Goal: Find specific page/section

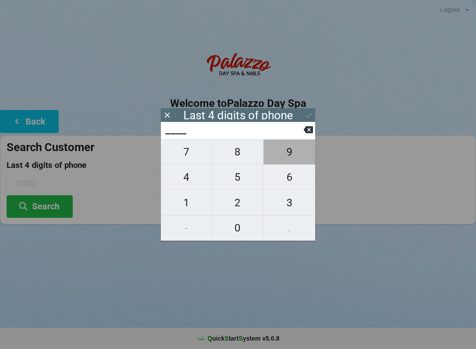
click at [290, 161] on span "9" at bounding box center [290, 152] width 52 height 19
type input "9___"
click at [196, 161] on span "7" at bounding box center [186, 152] width 51 height 19
type input "97__"
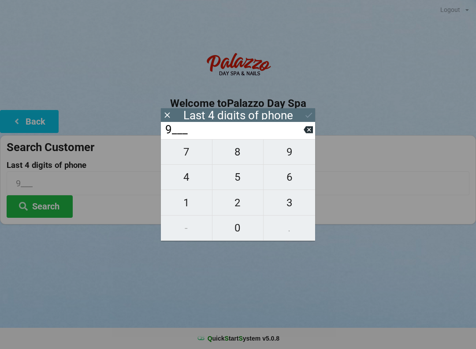
type input "97__"
click at [298, 212] on span "3" at bounding box center [290, 202] width 52 height 19
type input "973_"
click at [243, 183] on span "5" at bounding box center [238, 177] width 51 height 19
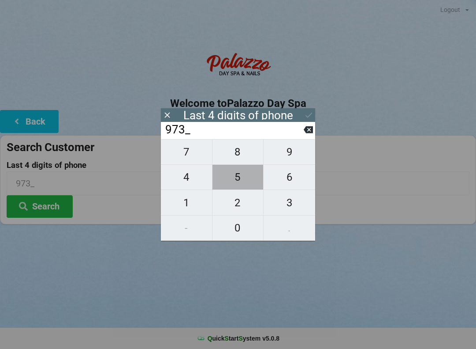
type input "9735"
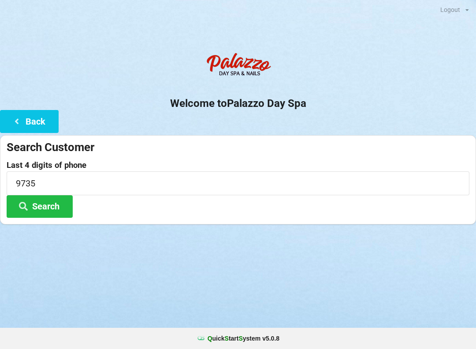
click at [49, 210] on button "Search" at bounding box center [40, 206] width 66 height 23
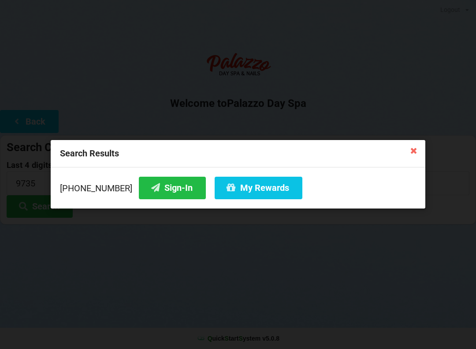
click at [174, 189] on button "Sign-In" at bounding box center [172, 187] width 67 height 23
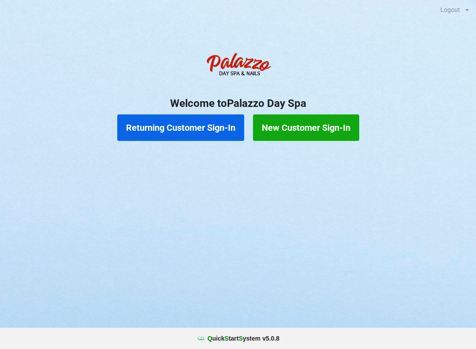
click at [177, 118] on button "Returning Customer Sign-In" at bounding box center [180, 127] width 127 height 26
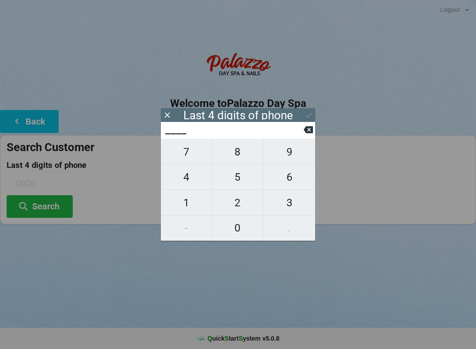
click at [293, 186] on span "6" at bounding box center [290, 177] width 52 height 19
type input "6___"
click at [190, 204] on span "1" at bounding box center [186, 202] width 51 height 19
type input "61__"
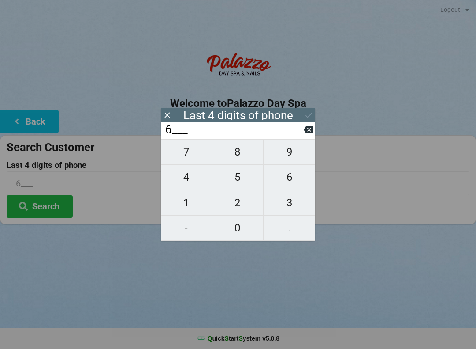
type input "61__"
click at [240, 179] on span "5" at bounding box center [238, 177] width 51 height 19
type input "615_"
click at [291, 205] on span "3" at bounding box center [290, 202] width 52 height 19
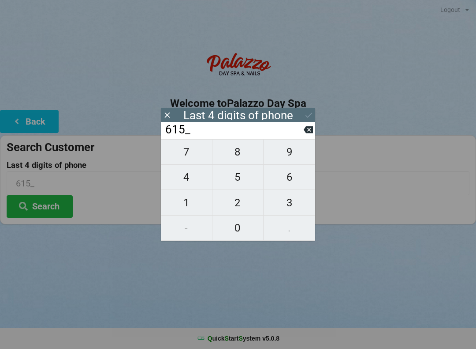
type input "6153"
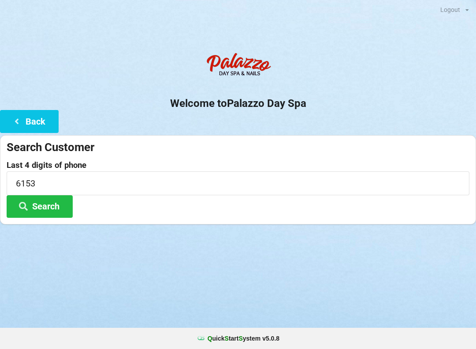
click at [42, 199] on button "Search" at bounding box center [40, 206] width 66 height 23
